Goal: Book appointment/travel/reservation

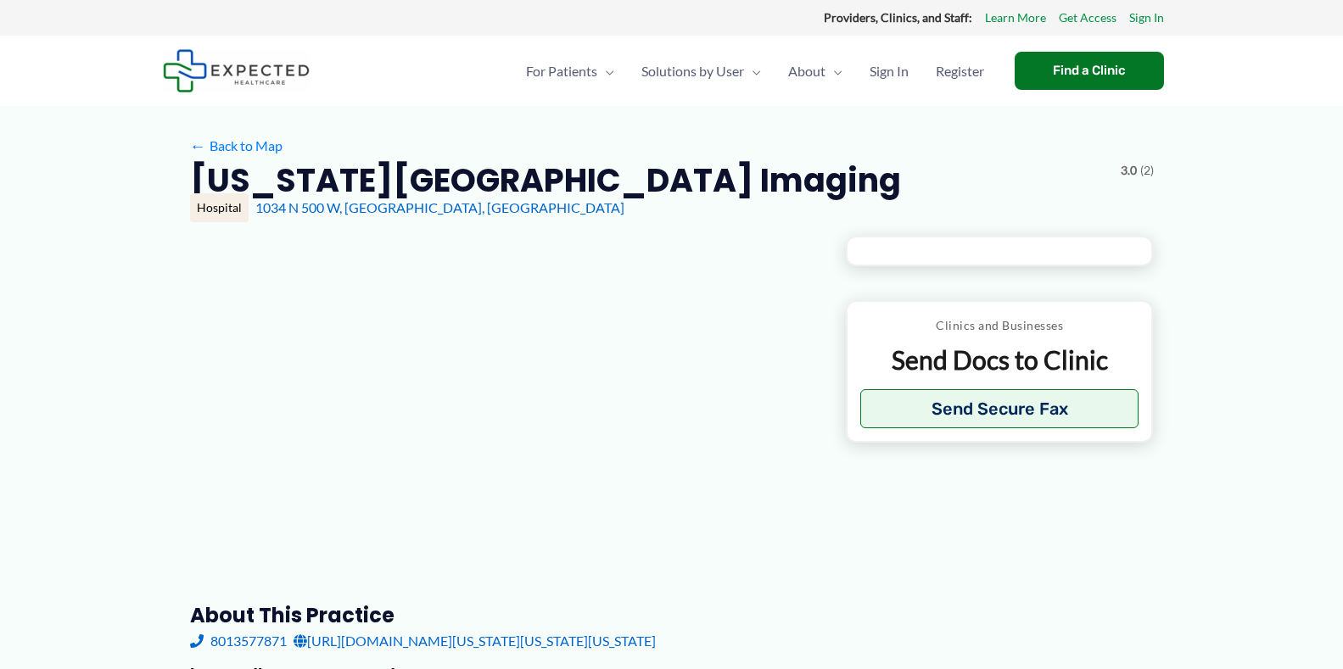
type input "**********"
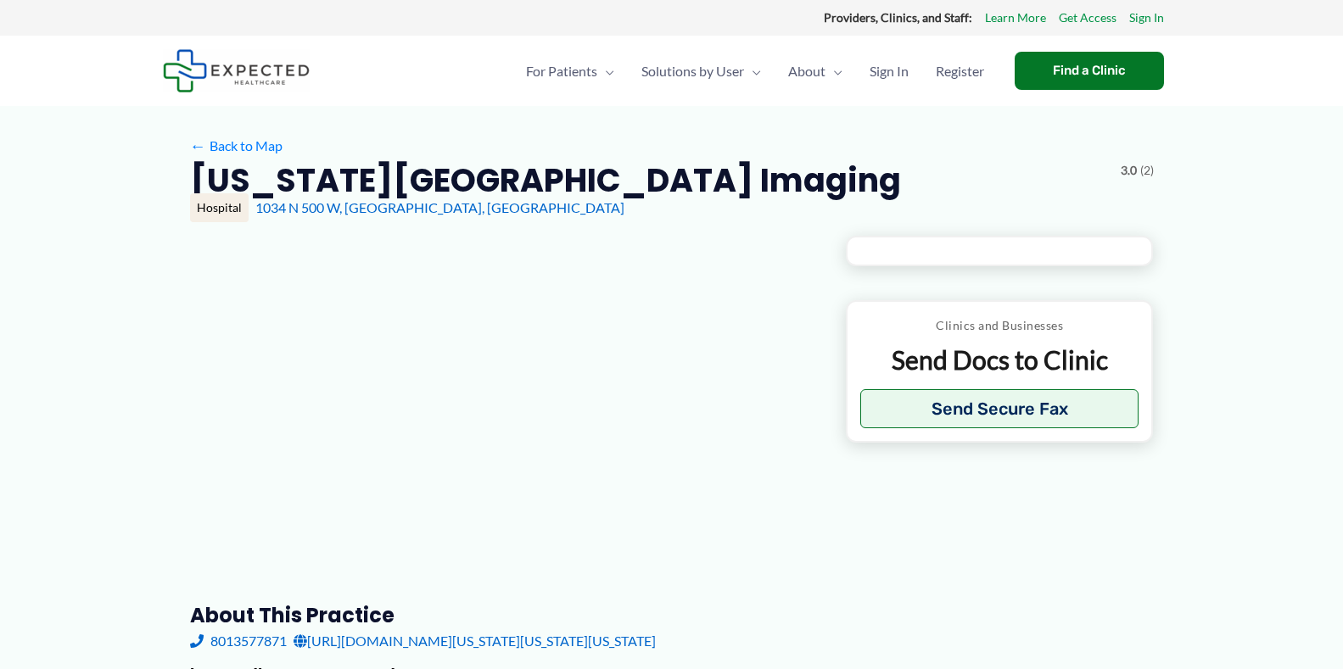
type input "**********"
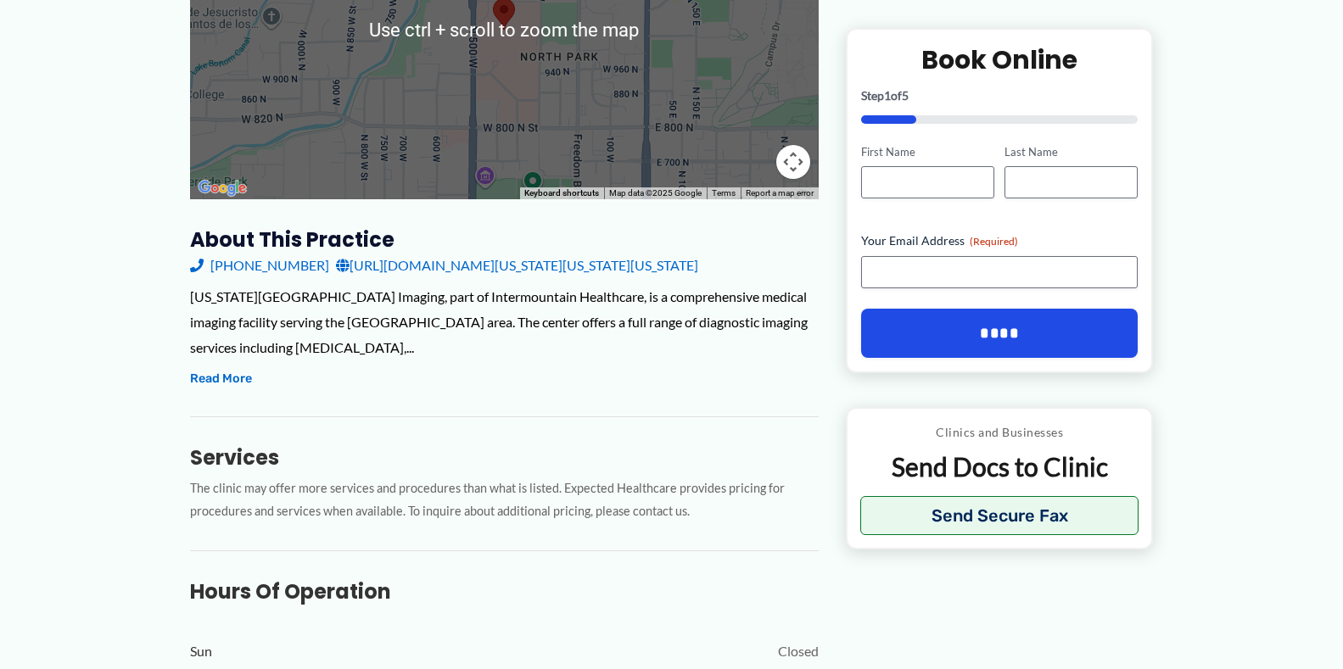
scroll to position [424, 0]
